Goal: Information Seeking & Learning: Learn about a topic

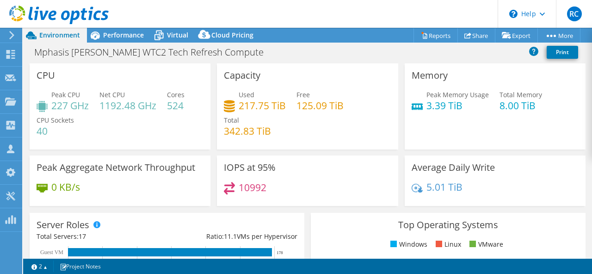
select select "[GEOGRAPHIC_DATA]"
select select "INR"
click at [124, 32] on span "Performance" at bounding box center [123, 35] width 41 height 9
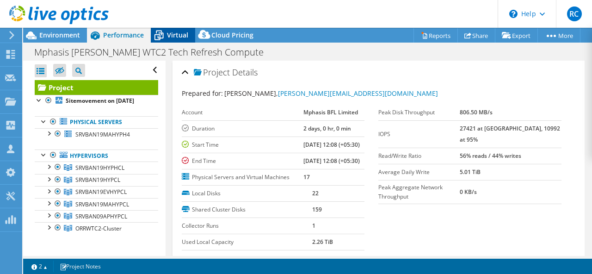
click at [171, 31] on span "Virtual" at bounding box center [177, 35] width 21 height 9
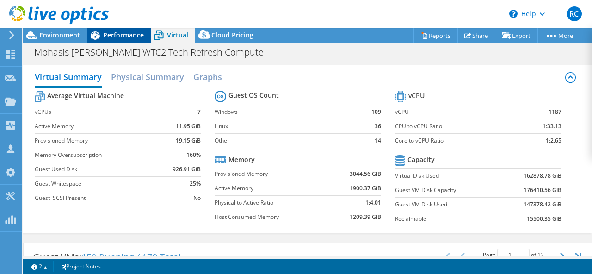
click at [120, 36] on span "Performance" at bounding box center [123, 35] width 41 height 9
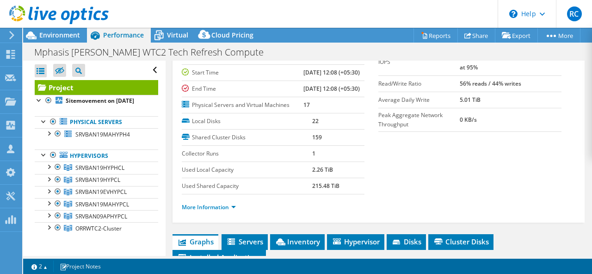
scroll to position [171, 0]
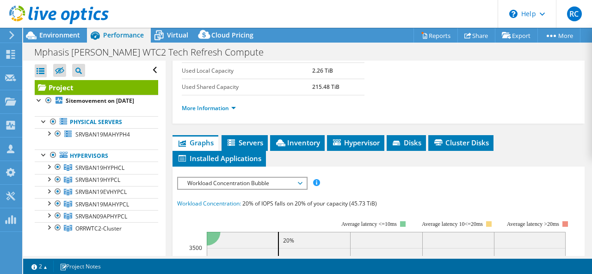
click at [201, 142] on span "Graphs" at bounding box center [195, 142] width 37 height 9
click at [238, 143] on span "Servers" at bounding box center [244, 142] width 37 height 9
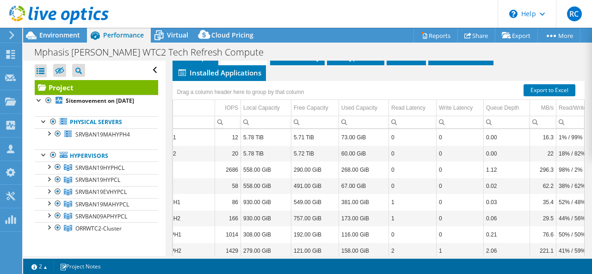
scroll to position [0, 0]
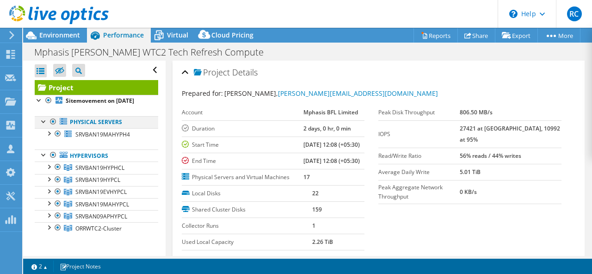
click at [44, 120] on div at bounding box center [43, 120] width 9 height 9
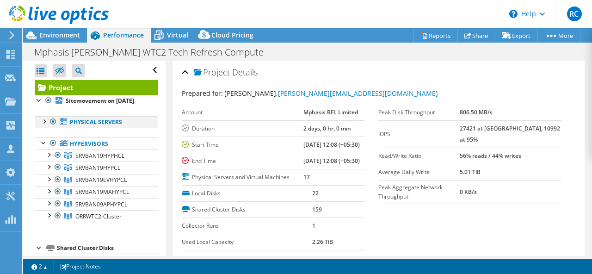
click at [44, 120] on div at bounding box center [43, 120] width 9 height 9
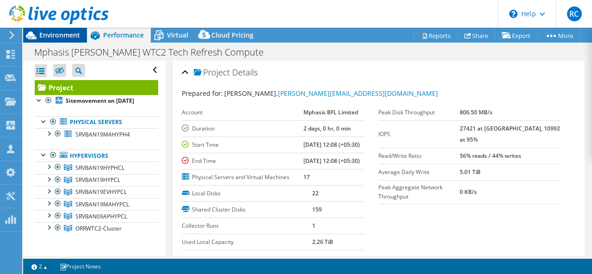
click at [63, 36] on span "Environment" at bounding box center [59, 35] width 41 height 9
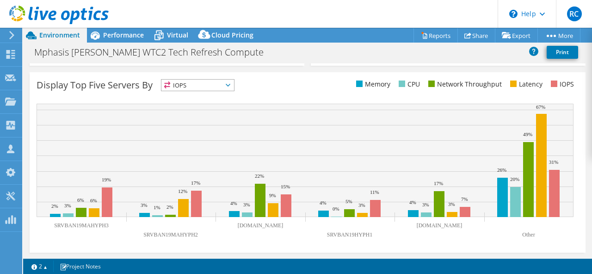
click at [230, 84] on icon at bounding box center [228, 85] width 5 height 3
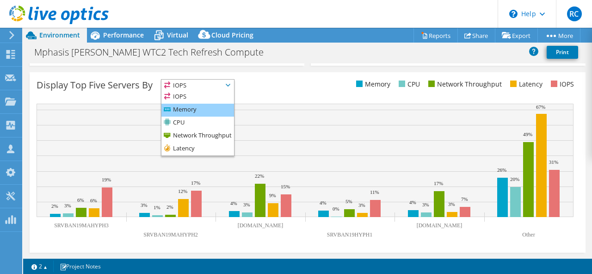
click at [210, 112] on li "Memory" at bounding box center [197, 110] width 73 height 13
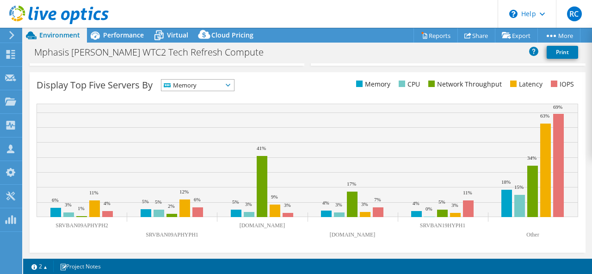
click at [229, 86] on span "Memory" at bounding box center [197, 85] width 73 height 11
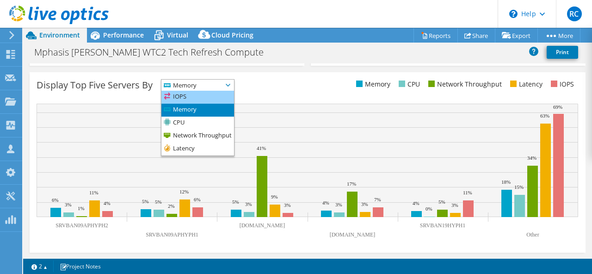
click at [193, 93] on li "IOPS" at bounding box center [197, 97] width 73 height 13
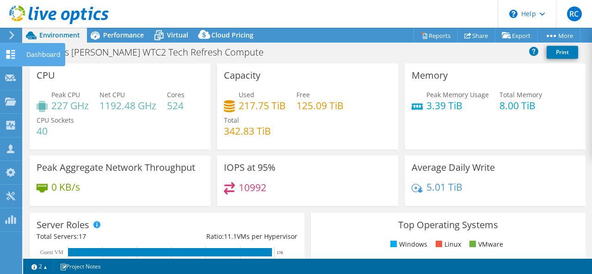
click at [8, 54] on icon at bounding box center [10, 54] width 11 height 9
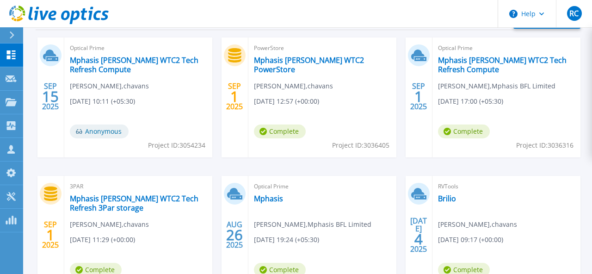
scroll to position [394, 0]
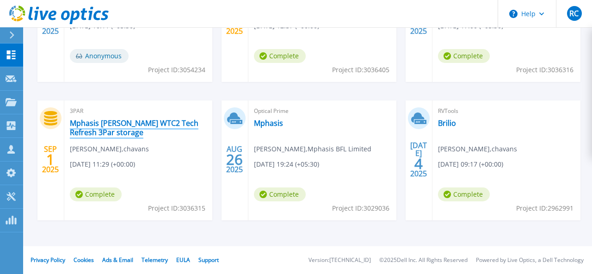
click at [158, 122] on link "Mphasis ORR WTC2 Tech Refresh 3Par storage" at bounding box center [138, 127] width 137 height 18
